Goal: Task Accomplishment & Management: Manage account settings

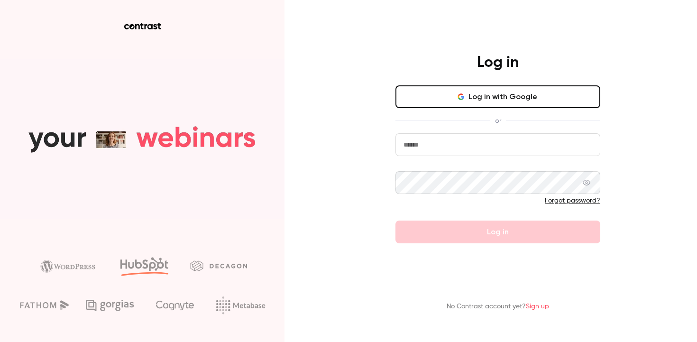
click at [456, 147] on input "email" at bounding box center [497, 144] width 205 height 23
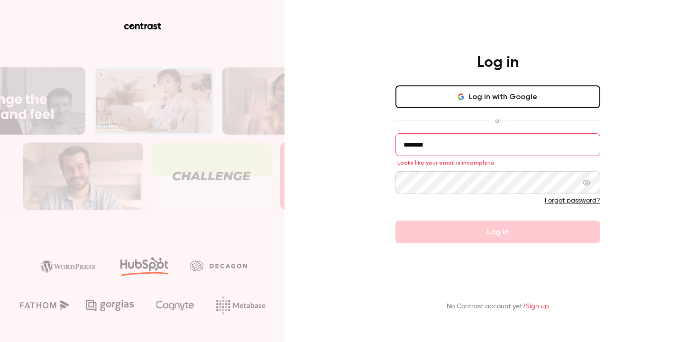
click at [425, 144] on input "********" at bounding box center [497, 144] width 205 height 23
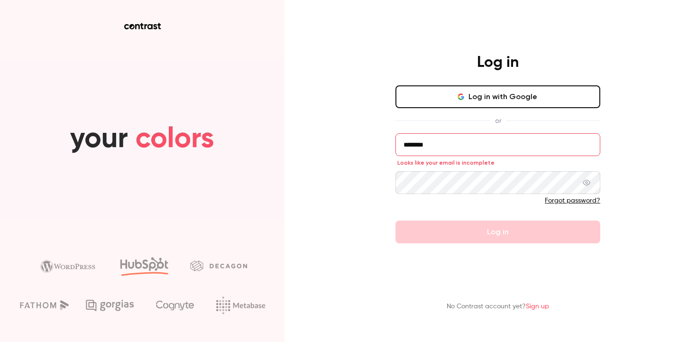
click at [425, 144] on input "********" at bounding box center [497, 144] width 205 height 23
type input "**********"
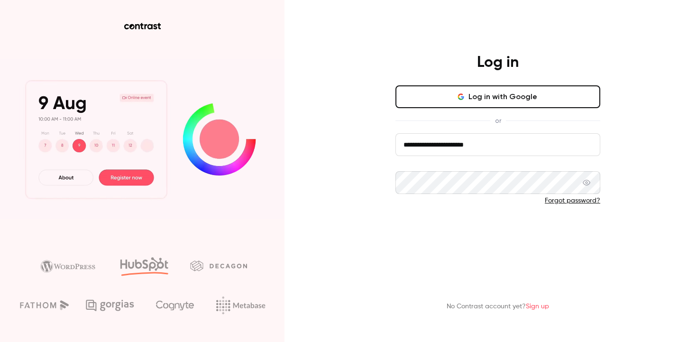
click at [491, 231] on button "Log in" at bounding box center [497, 231] width 205 height 23
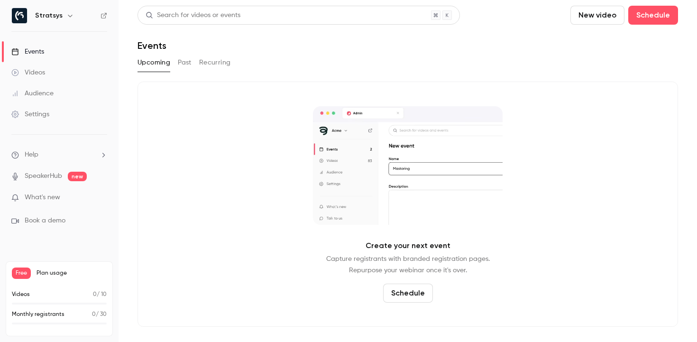
click at [174, 62] on div "Upcoming Past Recurring" at bounding box center [407, 62] width 540 height 15
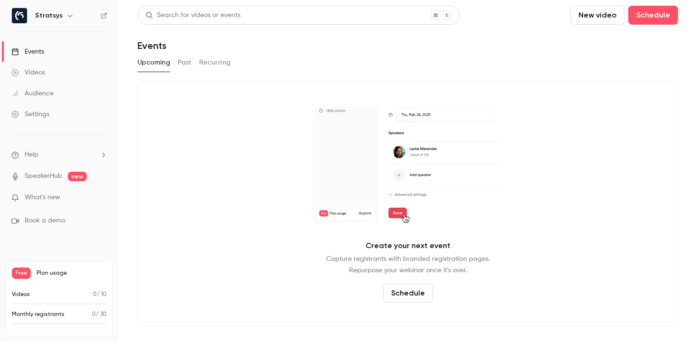
click at [186, 64] on button "Past" at bounding box center [185, 62] width 14 height 15
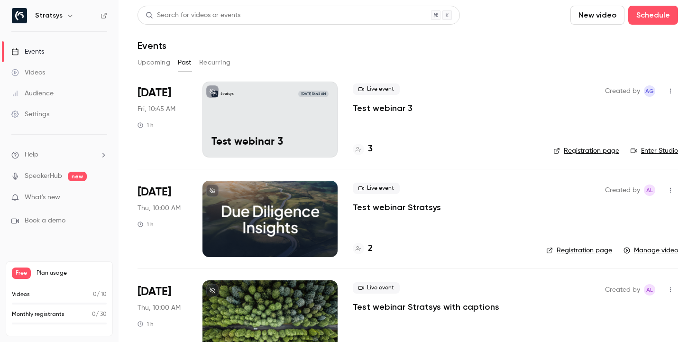
click at [217, 61] on button "Recurring" at bounding box center [215, 62] width 32 height 15
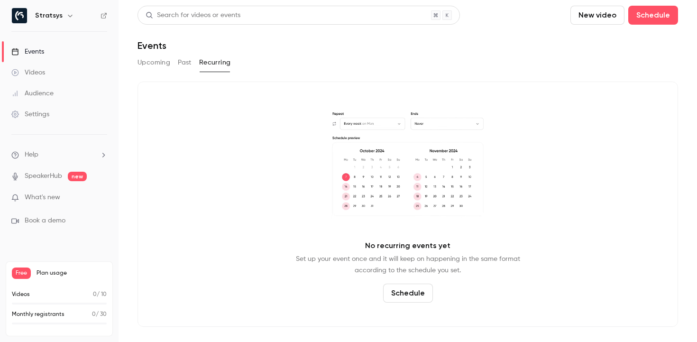
click at [186, 60] on button "Past" at bounding box center [185, 62] width 14 height 15
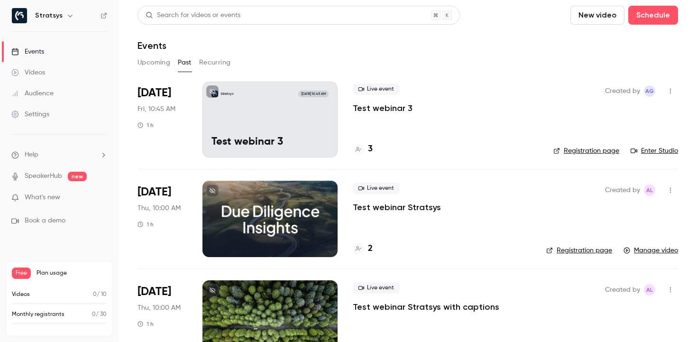
click at [46, 95] on div "Audience" at bounding box center [32, 93] width 42 height 9
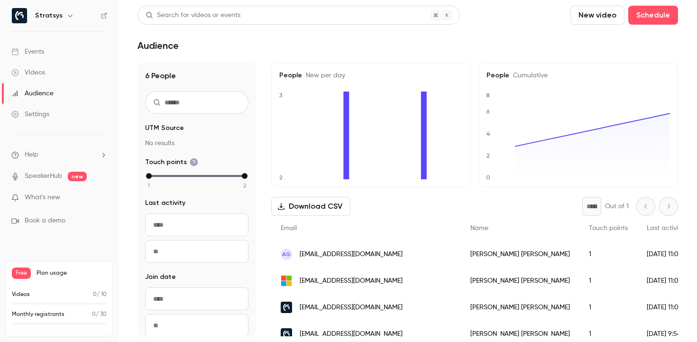
click at [52, 43] on link "Events" at bounding box center [59, 51] width 119 height 21
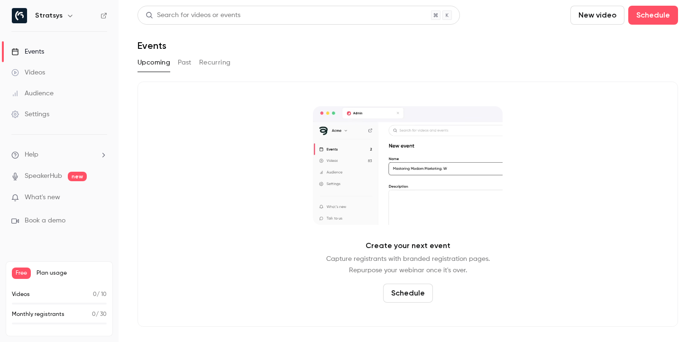
click at [52, 68] on link "Videos" at bounding box center [59, 72] width 119 height 21
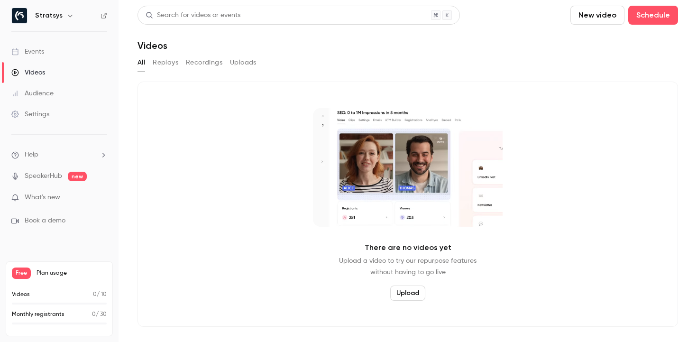
click at [160, 59] on button "Replays" at bounding box center [166, 62] width 26 height 15
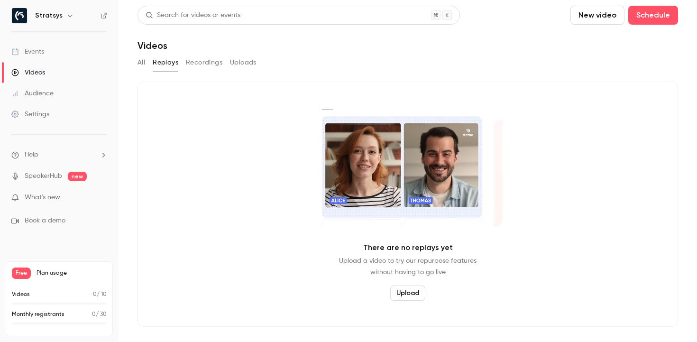
click at [211, 64] on button "Recordings" at bounding box center [204, 62] width 36 height 15
click at [242, 64] on button "Uploads" at bounding box center [243, 62] width 27 height 15
click at [141, 64] on button "All" at bounding box center [141, 62] width 8 height 15
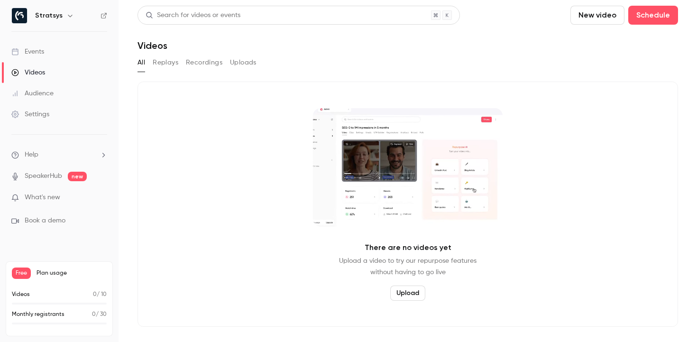
click at [37, 52] on div "Events" at bounding box center [27, 51] width 33 height 9
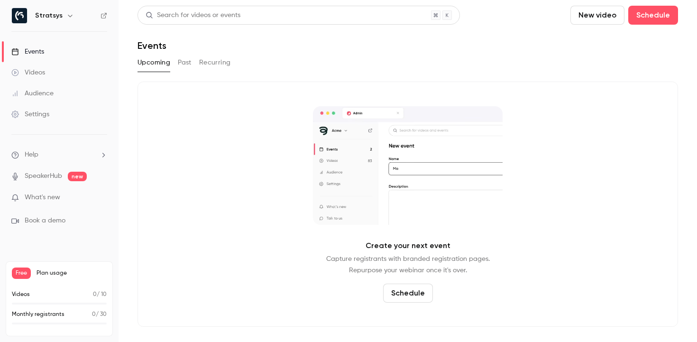
click at [189, 66] on button "Past" at bounding box center [185, 62] width 14 height 15
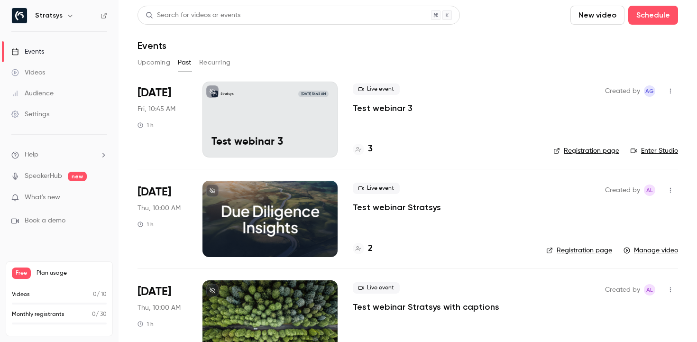
scroll to position [31, 0]
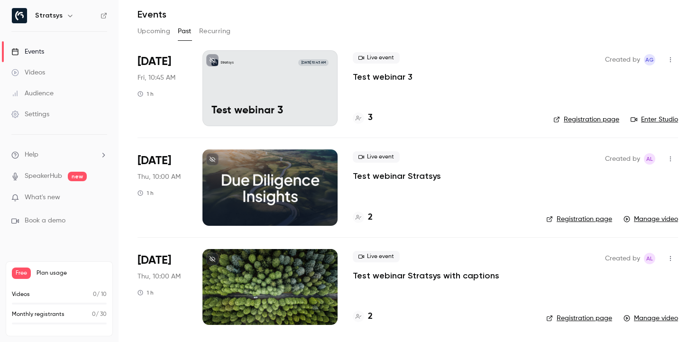
click at [649, 216] on link "Manage video" at bounding box center [650, 218] width 55 height 9
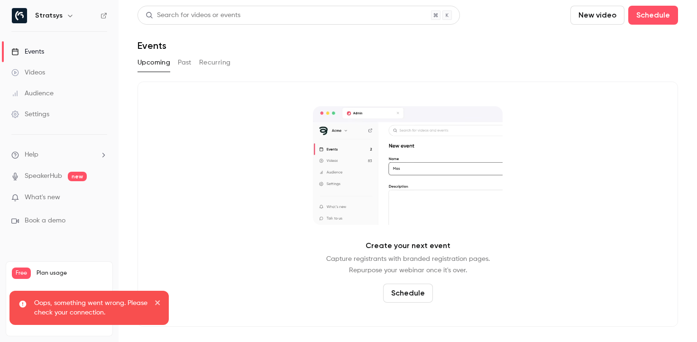
click at [182, 66] on button "Past" at bounding box center [185, 62] width 14 height 15
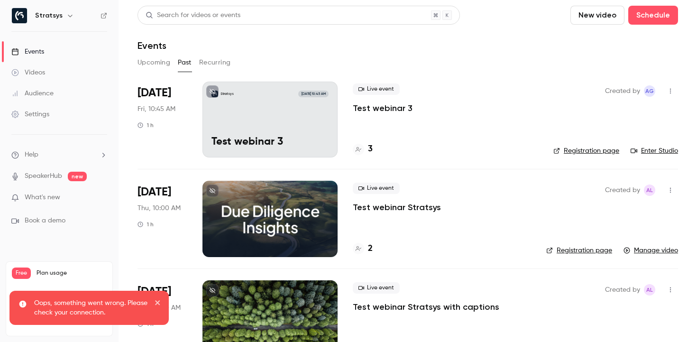
click at [218, 64] on button "Recurring" at bounding box center [215, 62] width 32 height 15
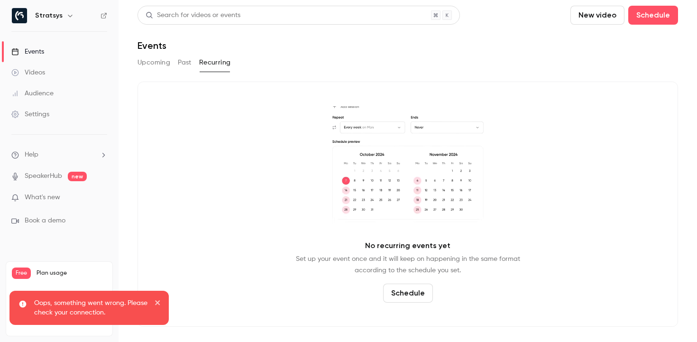
click at [160, 63] on button "Upcoming" at bounding box center [153, 62] width 33 height 15
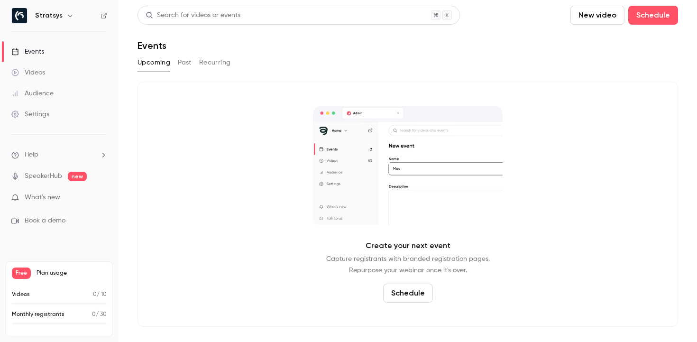
click at [41, 94] on div "Audience" at bounding box center [32, 93] width 42 height 9
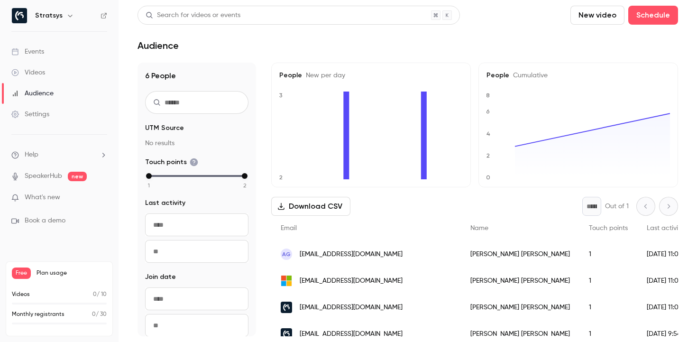
click at [41, 113] on div "Settings" at bounding box center [30, 113] width 38 height 9
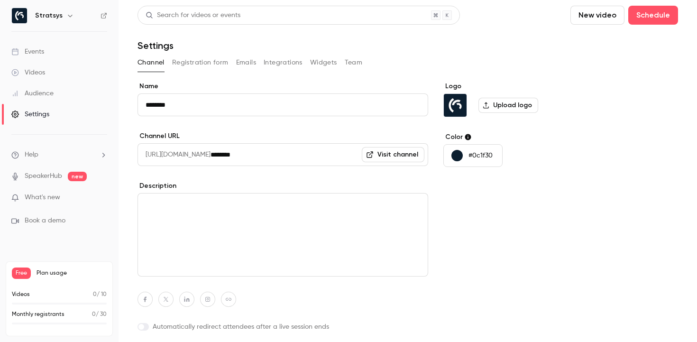
click at [192, 63] on button "Registration form" at bounding box center [200, 62] width 56 height 15
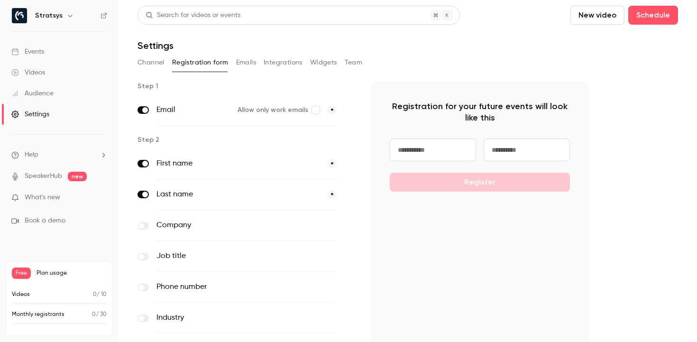
click at [249, 62] on button "Emails" at bounding box center [246, 62] width 20 height 15
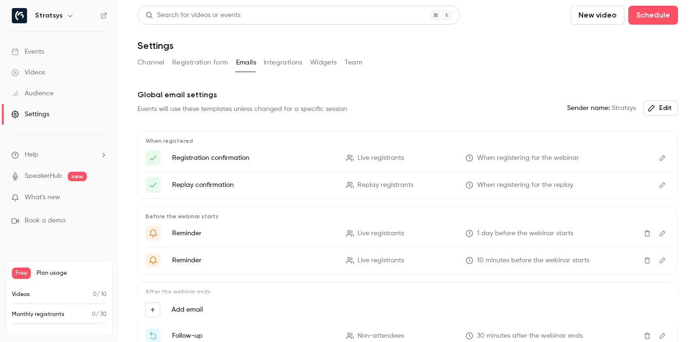
click at [289, 57] on button "Integrations" at bounding box center [283, 62] width 39 height 15
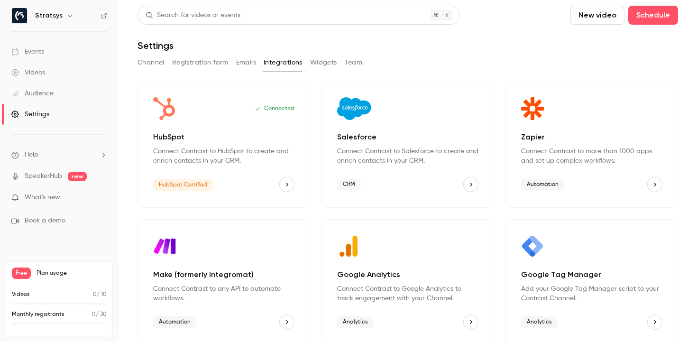
click at [322, 68] on button "Widgets" at bounding box center [323, 62] width 27 height 15
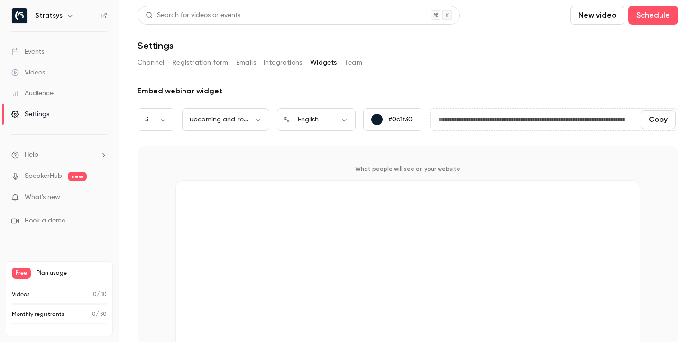
click at [353, 65] on button "Team" at bounding box center [354, 62] width 18 height 15
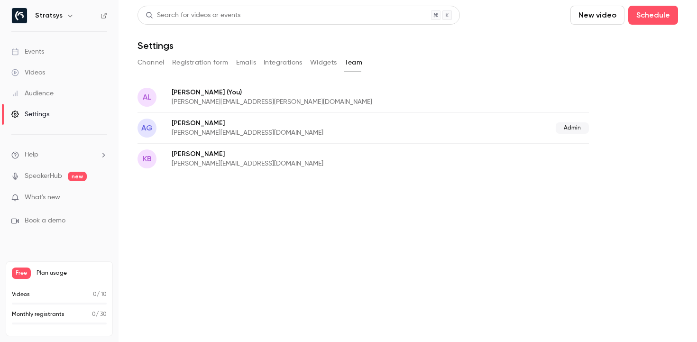
click at [55, 198] on span "What's new" at bounding box center [43, 197] width 36 height 10
